Goal: Task Accomplishment & Management: Use online tool/utility

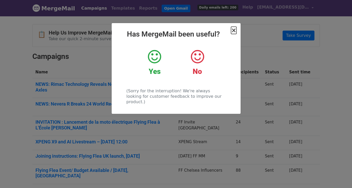
click at [233, 31] on span "×" at bounding box center [233, 30] width 5 height 7
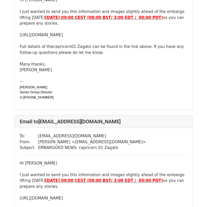
scroll to position [91, 0]
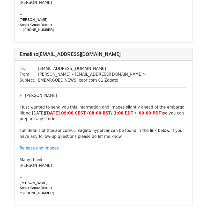
scroll to position [2666, 0]
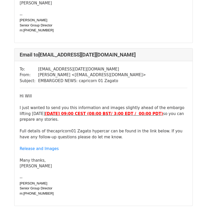
scroll to position [5605, 0]
